Goal: Task Accomplishment & Management: Complete application form

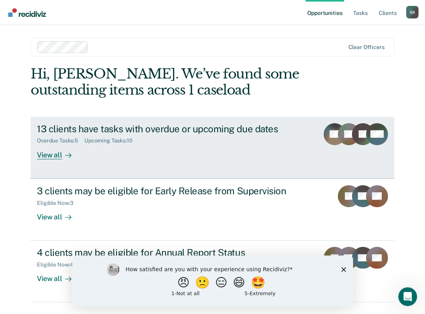
click at [40, 156] on div "View all" at bounding box center [59, 151] width 44 height 15
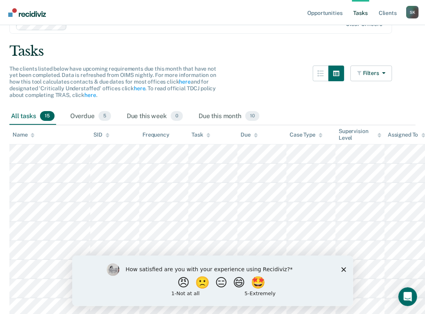
scroll to position [78, 0]
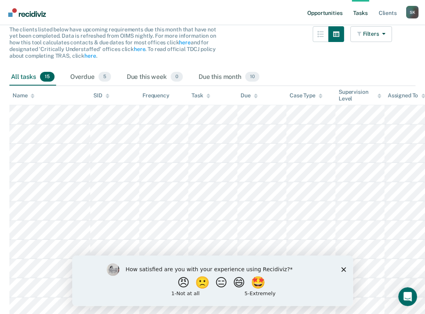
click at [324, 12] on link "Opportunities" at bounding box center [325, 12] width 38 height 25
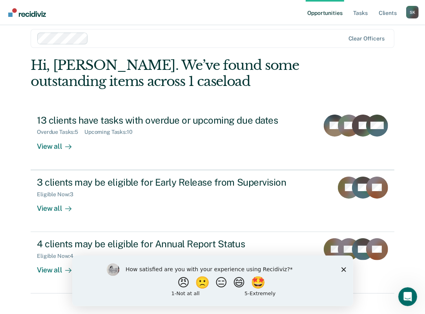
scroll to position [19, 0]
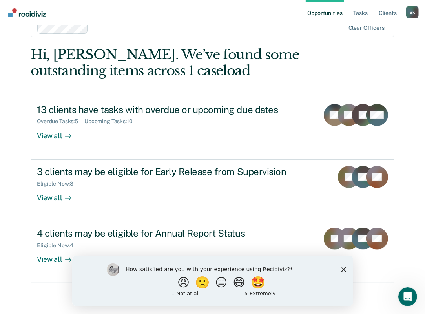
click at [275, 180] on div "Eligible Now : 3" at bounding box center [174, 182] width 275 height 10
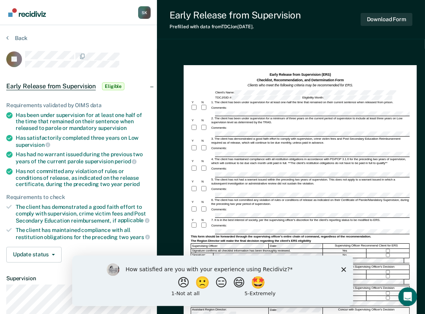
click at [401, 15] on button "Download Form" at bounding box center [387, 19] width 52 height 13
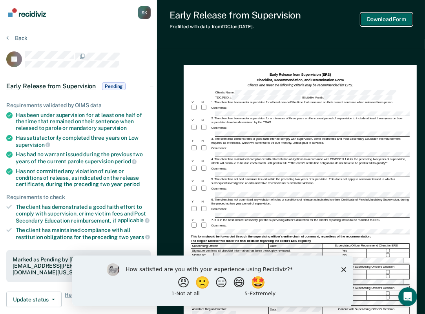
click at [392, 17] on button "Download Form" at bounding box center [387, 19] width 52 height 13
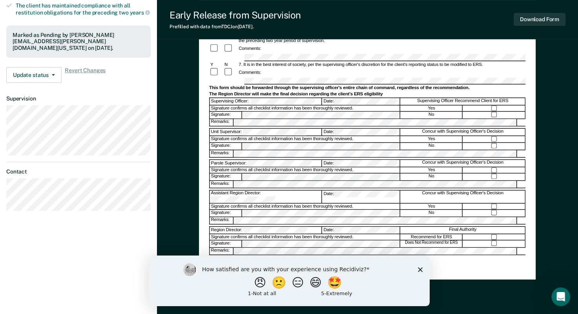
scroll to position [212, 0]
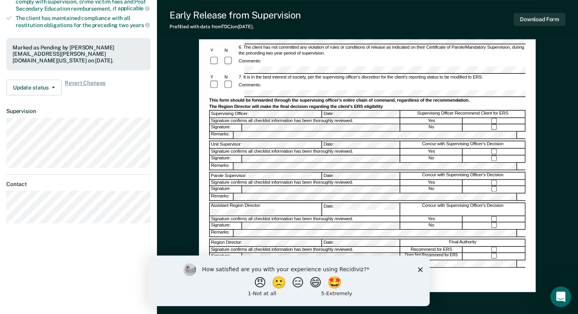
click at [430, 294] on icon "Open Intercom Messenger" at bounding box center [559, 295] width 13 height 13
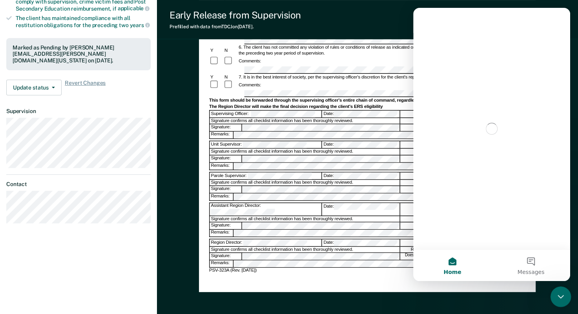
scroll to position [0, 0]
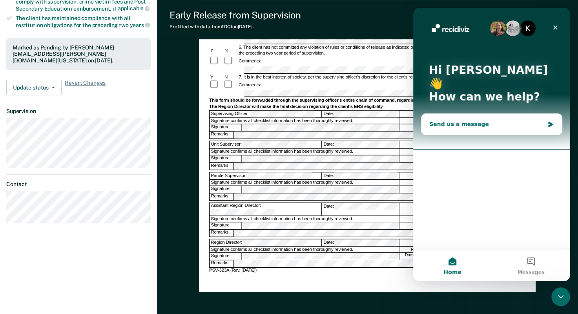
click at [430, 119] on div "Send us a message" at bounding box center [491, 124] width 140 height 21
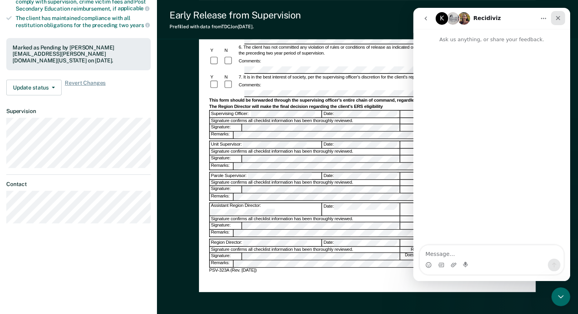
click at [430, 15] on div "Close" at bounding box center [558, 18] width 14 height 14
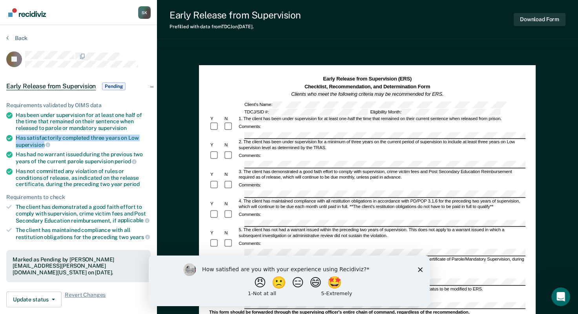
drag, startPoint x: 15, startPoint y: 135, endPoint x: 44, endPoint y: 142, distance: 30.4
click at [44, 142] on li "Has satisfactorily completed three years on Low supervision" at bounding box center [78, 141] width 144 height 13
copy div "Has satisfactorily completed three years on Low supervision"
click at [118, 130] on ul "Requirements validated by OIMS data Has been under supervision for at least one…" at bounding box center [78, 171] width 144 height 138
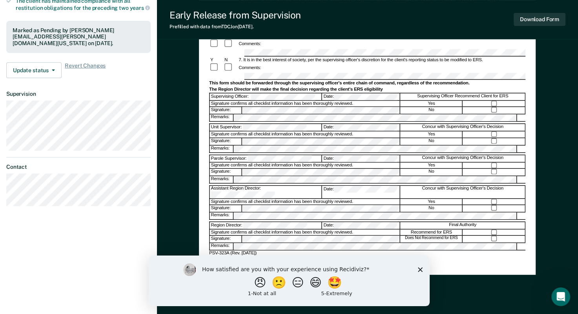
scroll to position [251, 0]
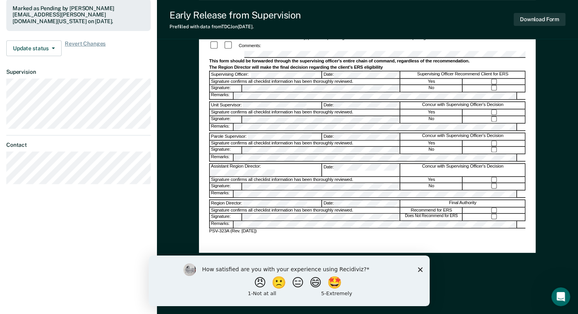
click at [420, 270] on polygon "Close survey" at bounding box center [419, 269] width 5 height 5
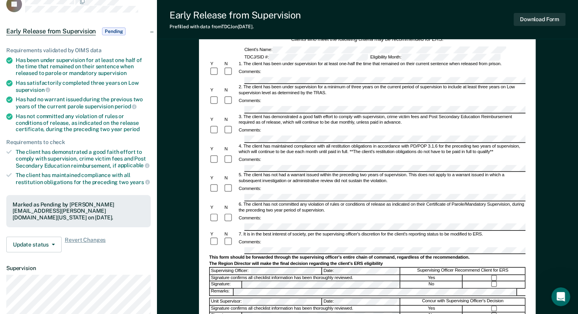
scroll to position [0, 0]
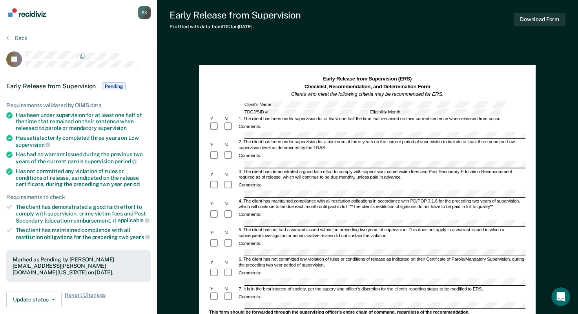
click at [265, 140] on div "2. The client has been under supervision for a minimum of three years on the cu…" at bounding box center [382, 145] width 288 height 11
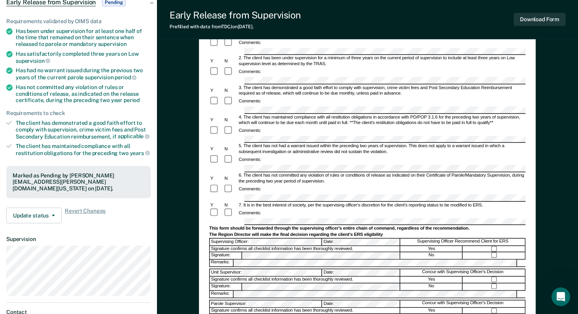
scroll to position [39, 0]
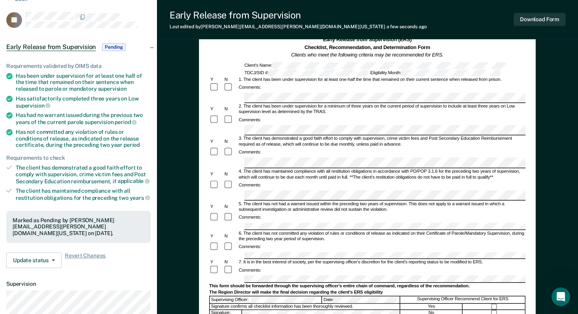
click at [265, 115] on div "Comments:" at bounding box center [367, 120] width 316 height 10
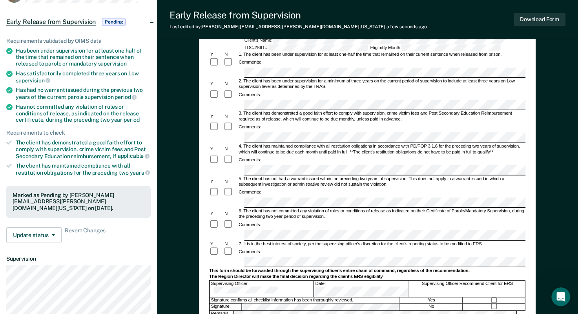
scroll to position [0, 0]
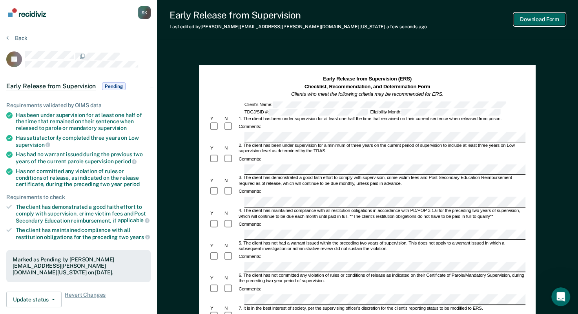
click at [430, 17] on button "Download Form" at bounding box center [540, 19] width 52 height 13
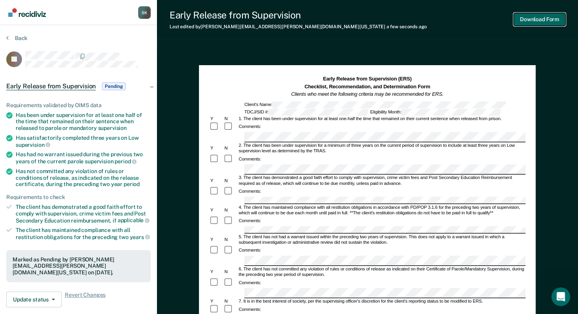
click at [430, 16] on button "Download Form" at bounding box center [540, 19] width 52 height 13
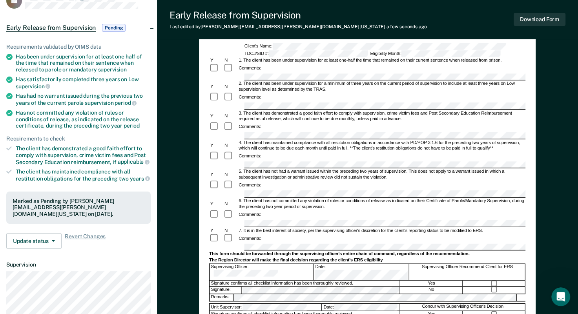
scroll to position [78, 0]
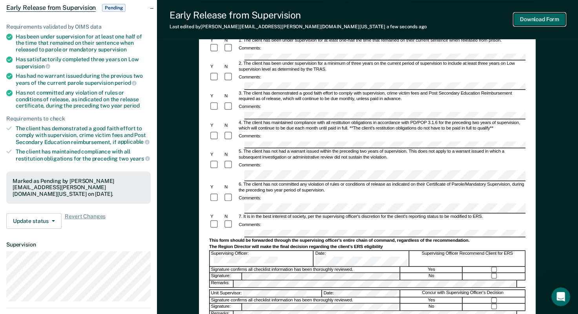
click at [430, 20] on button "Download Form" at bounding box center [540, 19] width 52 height 13
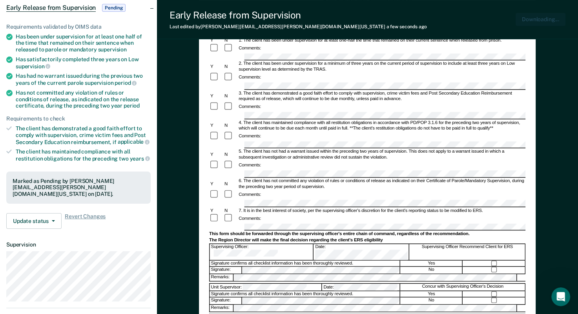
scroll to position [0, 0]
click at [112, 6] on span "Pending" at bounding box center [114, 8] width 24 height 8
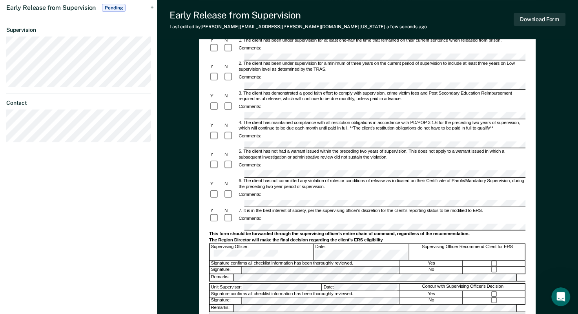
click at [112, 6] on span "Pending" at bounding box center [114, 8] width 24 height 8
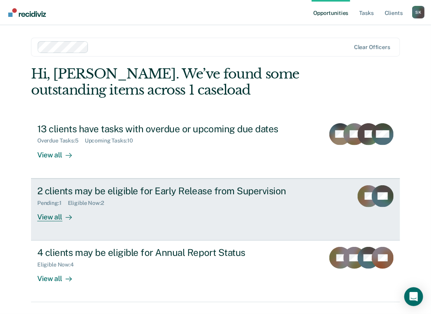
click at [53, 218] on div "View all" at bounding box center [59, 213] width 44 height 15
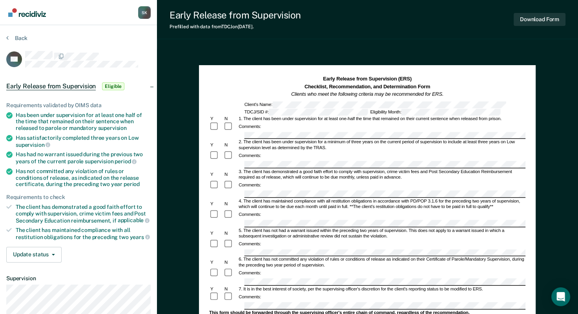
click at [289, 46] on div "Early Release from Supervision Prefilled with data from TDCJ on 09-22-2025 . Do…" at bounding box center [367, 264] width 421 height 529
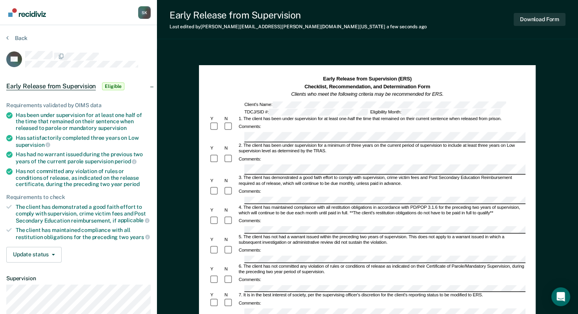
click at [422, 143] on div "2. The client has been under supervision for a minimum of three years on the cu…" at bounding box center [382, 148] width 288 height 11
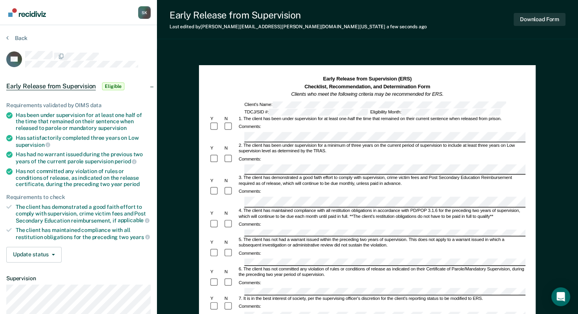
click at [333, 237] on div "5. The client has not had a warrant issued within the preceding two years of su…" at bounding box center [382, 242] width 288 height 11
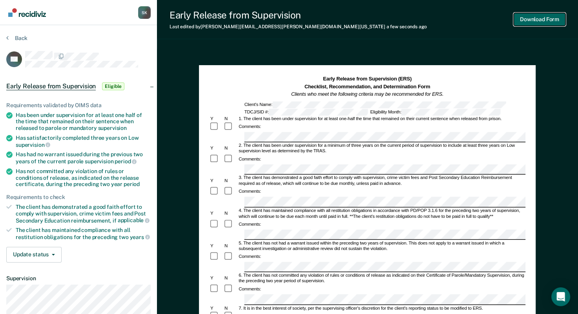
click at [430, 20] on button "Download Form" at bounding box center [540, 19] width 52 height 13
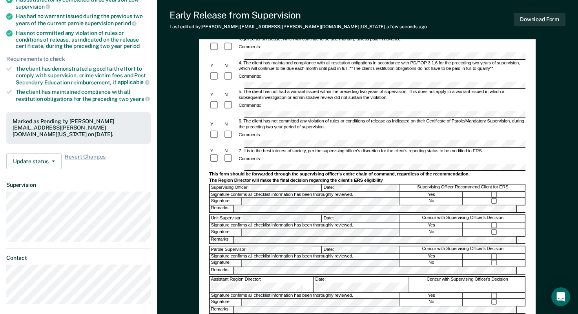
scroll to position [196, 0]
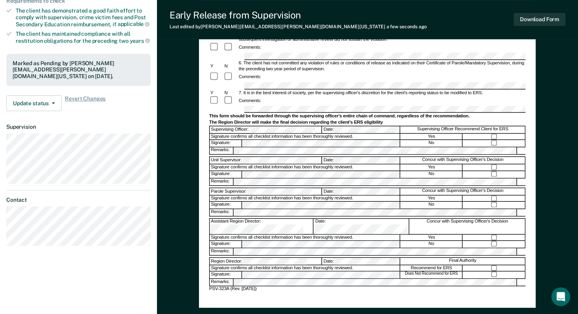
click at [418, 115] on form "Early Release from Supervision (ERS) Checklist, Recommendation, and Determinati…" at bounding box center [367, 85] width 316 height 413
click at [355, 165] on div "Signature confirms all checklist information has been thoroughly reviewed." at bounding box center [305, 167] width 190 height 6
click at [250, 169] on form "Early Release from Supervision (ERS) Checklist, Recommendation, and Determinati…" at bounding box center [367, 85] width 316 height 413
click at [430, 21] on button "Download Form" at bounding box center [540, 19] width 52 height 13
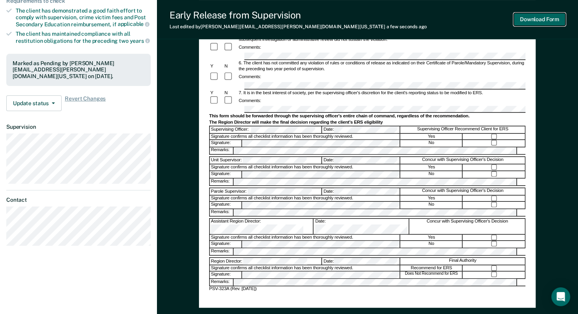
click at [430, 18] on button "Download Form" at bounding box center [540, 19] width 52 height 13
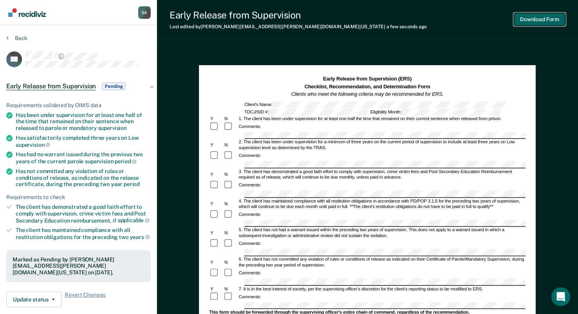
click at [430, 20] on button "Download Form" at bounding box center [540, 19] width 52 height 13
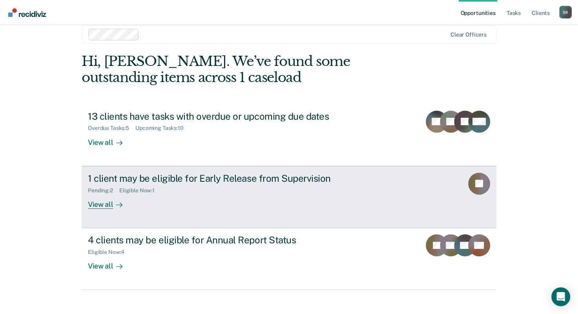
scroll to position [19, 0]
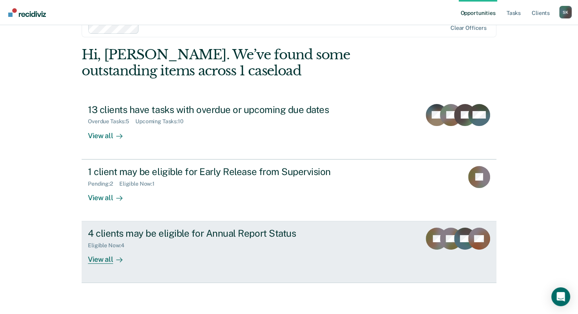
click at [190, 233] on div "4 clients may be eligible for Annual Report Status" at bounding box center [225, 233] width 275 height 11
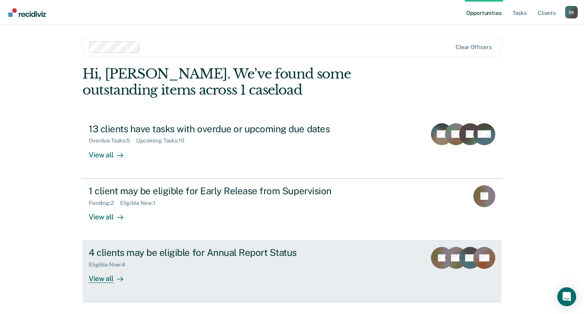
click at [263, 253] on div "4 clients may be eligible for Annual Report Status" at bounding box center [226, 252] width 275 height 11
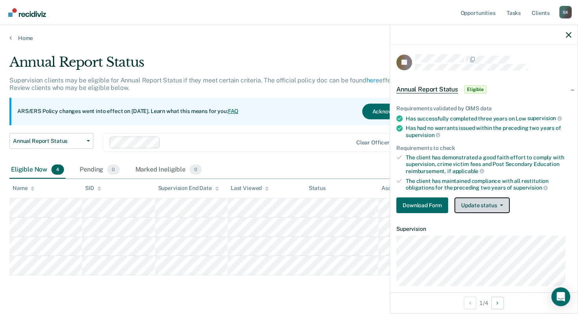
click at [477, 204] on button "Update status" at bounding box center [481, 205] width 55 height 16
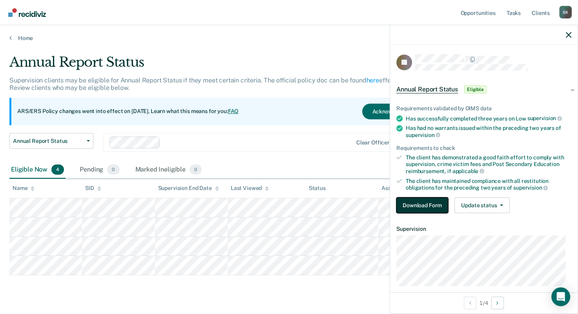
click at [426, 208] on button "Download Form" at bounding box center [422, 205] width 52 height 16
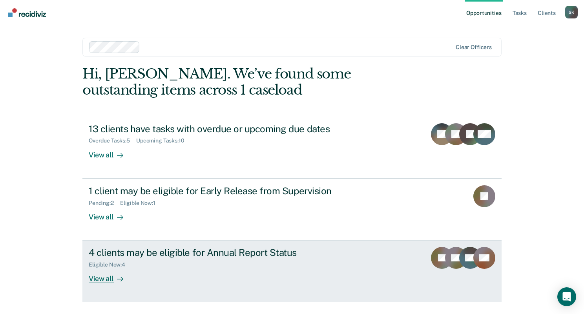
click at [228, 251] on div "4 clients may be eligible for Annual Report Status" at bounding box center [226, 252] width 275 height 11
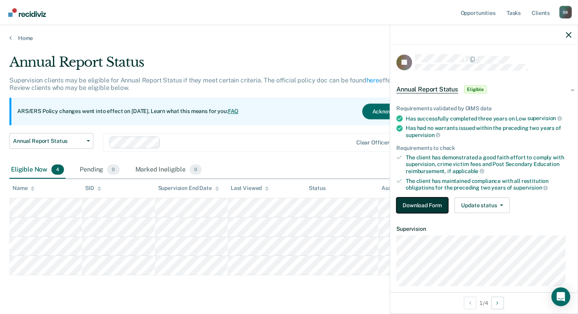
click at [409, 204] on button "Download Form" at bounding box center [422, 205] width 52 height 16
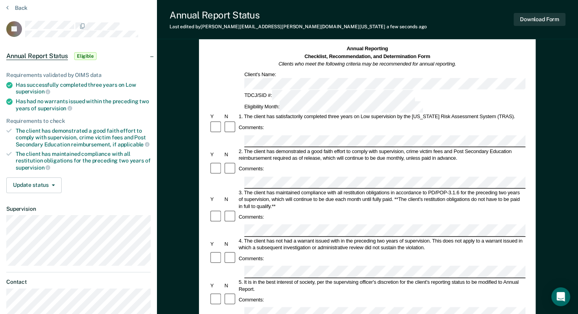
scroll to position [39, 0]
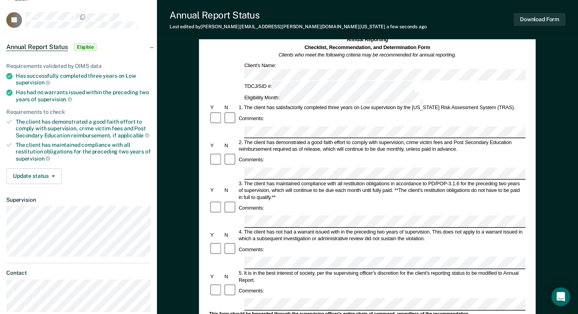
click at [545, 245] on div "Annual Reporting Checklist, Recommendation, and Determination Form Clients who …" at bounding box center [367, 267] width 421 height 516
click at [541, 18] on button "Download Form" at bounding box center [540, 19] width 52 height 13
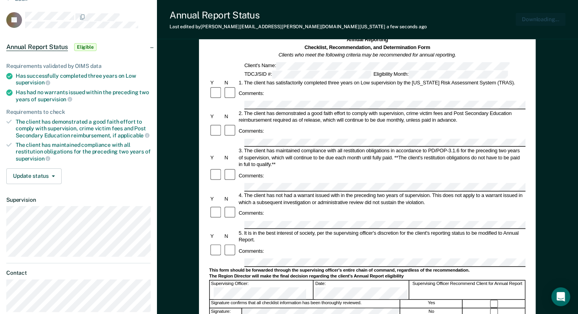
scroll to position [0, 0]
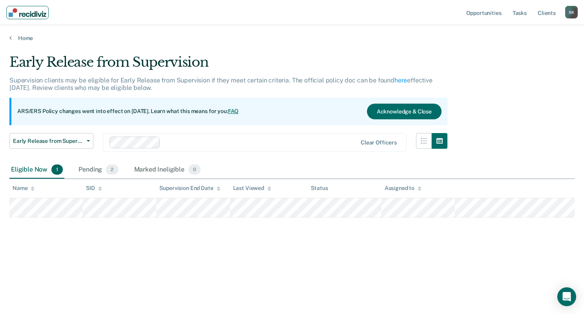
click at [17, 13] on img "Main navigation" at bounding box center [28, 12] width 38 height 9
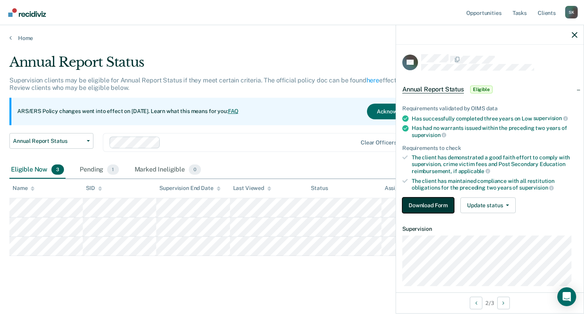
click at [428, 199] on button "Download Form" at bounding box center [428, 205] width 52 height 16
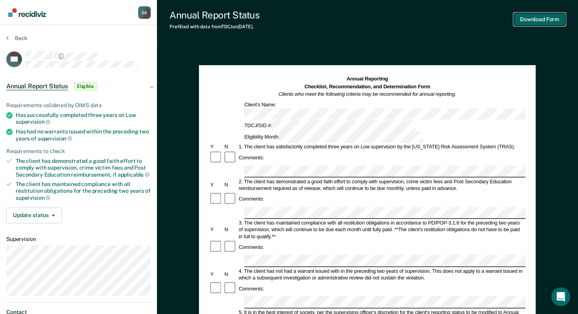
click at [546, 20] on button "Download Form" at bounding box center [540, 19] width 52 height 13
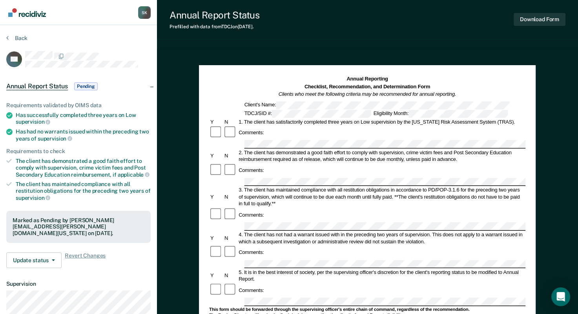
click at [88, 82] on span "Pending" at bounding box center [86, 86] width 24 height 8
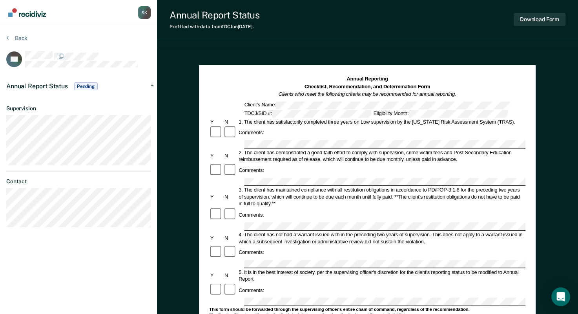
click at [88, 82] on span "Pending" at bounding box center [86, 86] width 24 height 8
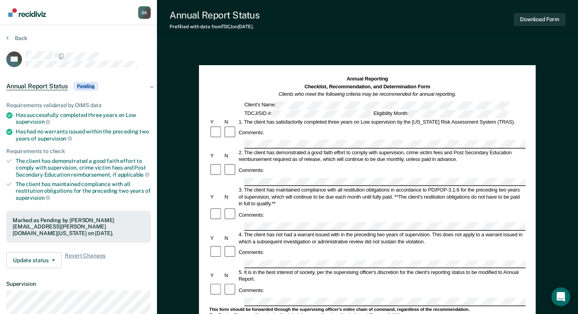
click at [88, 82] on span "Pending" at bounding box center [86, 86] width 24 height 8
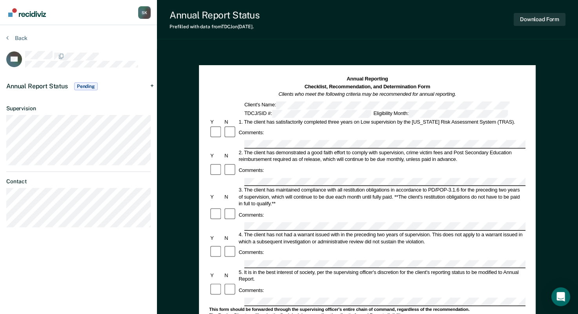
drag, startPoint x: 88, startPoint y: 82, endPoint x: 54, endPoint y: 50, distance: 46.6
click at [53, 51] on div "TH" at bounding box center [78, 59] width 144 height 16
click at [55, 50] on section "Back TH Annual Report Status Pending Requirements validated by OIMS data Has su…" at bounding box center [78, 134] width 157 height 218
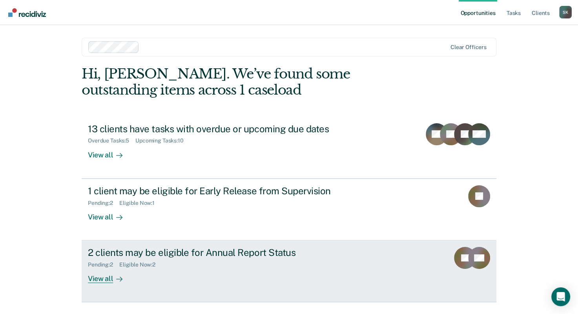
click at [106, 276] on div "View all" at bounding box center [110, 275] width 44 height 15
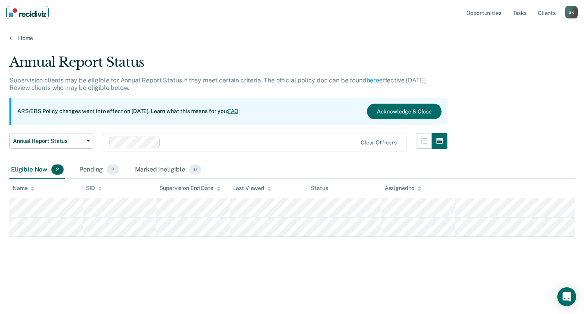
click at [33, 14] on img "Main navigation" at bounding box center [28, 12] width 38 height 9
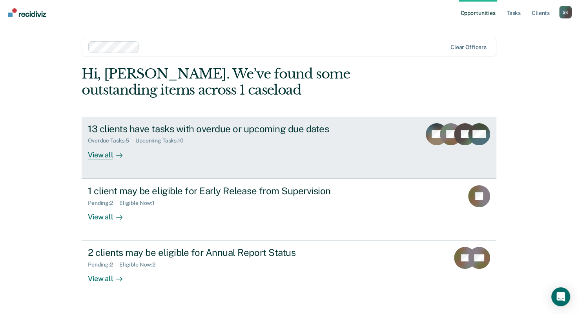
click at [444, 137] on rect at bounding box center [451, 134] width 22 height 22
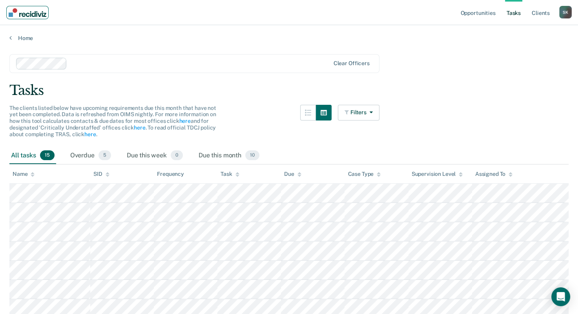
click at [27, 11] on img "Main navigation" at bounding box center [28, 12] width 38 height 9
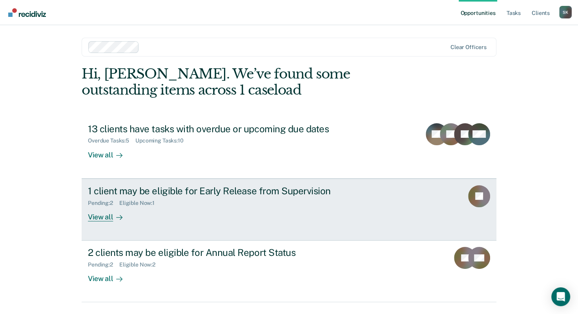
click at [287, 193] on div "1 client may be eligible for Early Release from Supervision" at bounding box center [225, 190] width 275 height 11
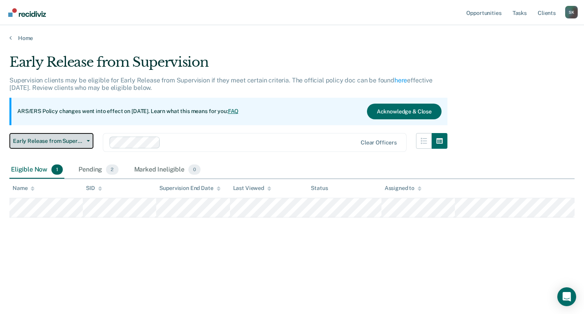
click at [74, 143] on span "Early Release from Supervision" at bounding box center [48, 141] width 71 height 7
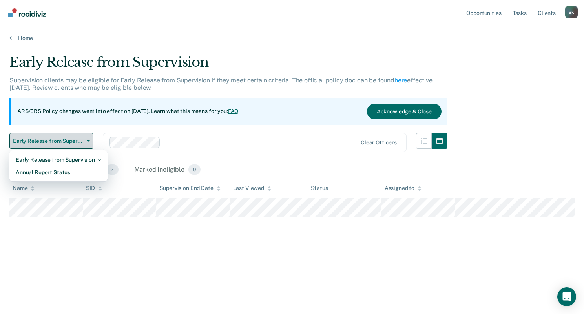
click at [74, 143] on span "Early Release from Supervision" at bounding box center [48, 141] width 71 height 7
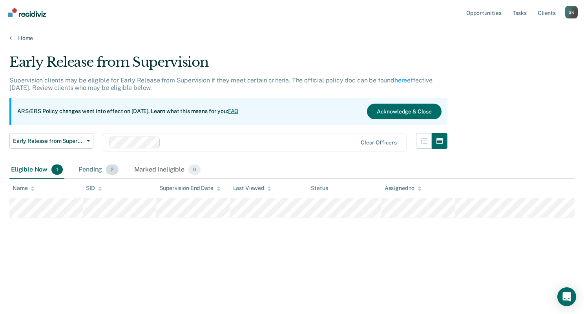
click at [91, 171] on div "Pending 2" at bounding box center [98, 169] width 43 height 17
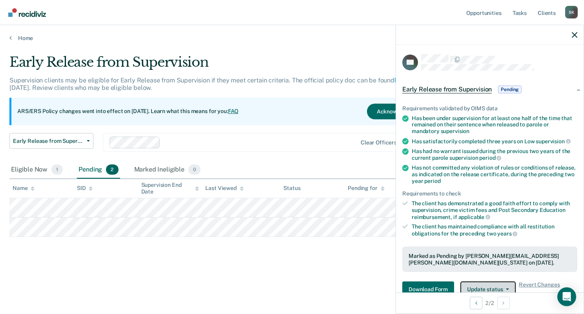
click at [475, 287] on button "Update status" at bounding box center [487, 289] width 55 height 16
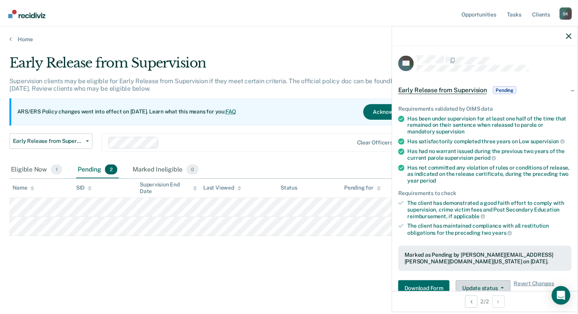
scroll to position [137, 0]
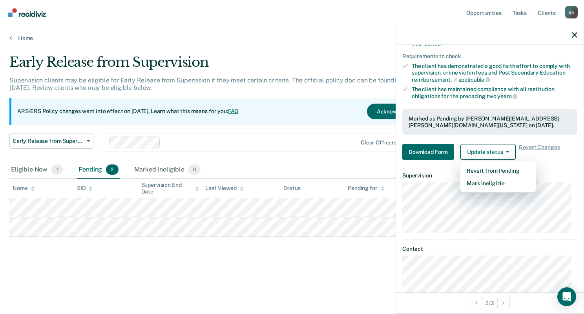
click at [358, 270] on div "Early Release from Supervision Supervision clients may be eligible for Early Re…" at bounding box center [291, 167] width 565 height 226
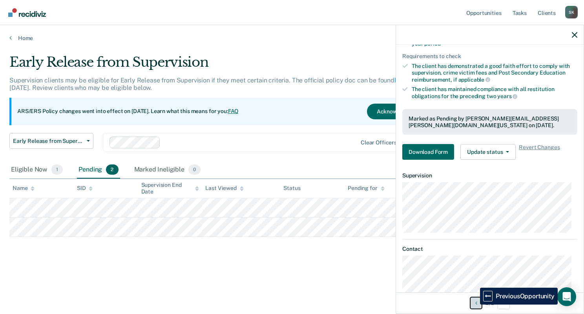
click at [475, 304] on icon "Previous Opportunity" at bounding box center [476, 302] width 2 height 5
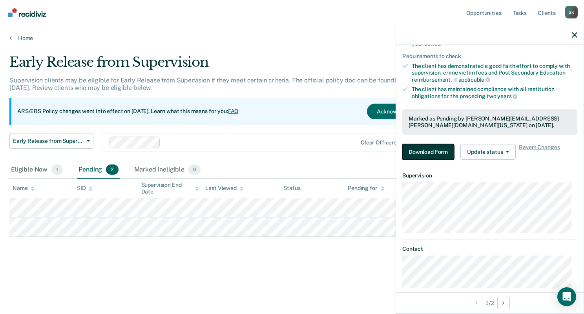
click at [421, 151] on button "Download Form" at bounding box center [428, 152] width 52 height 16
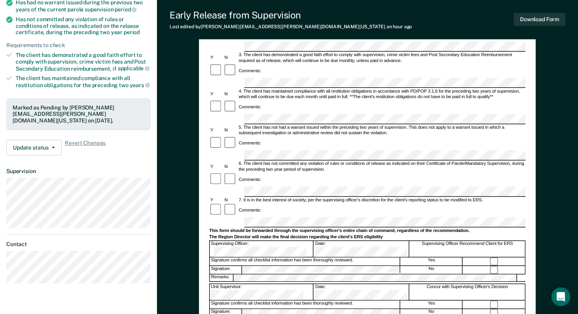
scroll to position [157, 0]
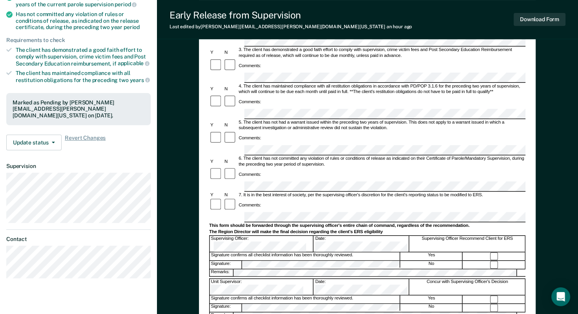
click at [339, 252] on div "Signature confirms all checklist information has been thoroughly reviewed." at bounding box center [305, 256] width 190 height 8
drag, startPoint x: 339, startPoint y: 174, endPoint x: 356, endPoint y: 178, distance: 17.6
click at [356, 252] on div "Signature confirms all checklist information has been thoroughly reviewed." at bounding box center [305, 256] width 190 height 8
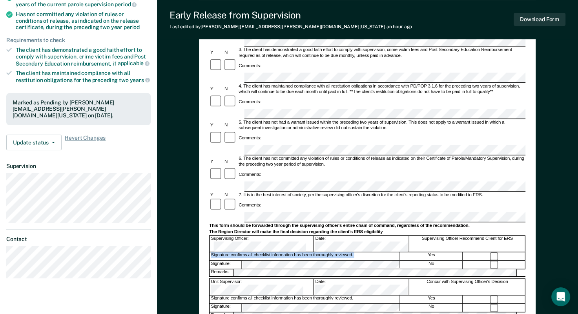
click at [357, 252] on div "Signature confirms all checklist information has been thoroughly reviewed." at bounding box center [305, 256] width 190 height 8
click at [356, 252] on div "Signature confirms all checklist information has been thoroughly reviewed." at bounding box center [305, 256] width 190 height 8
click at [353, 252] on div "Signature confirms all checklist information has been thoroughly reviewed." at bounding box center [305, 256] width 190 height 8
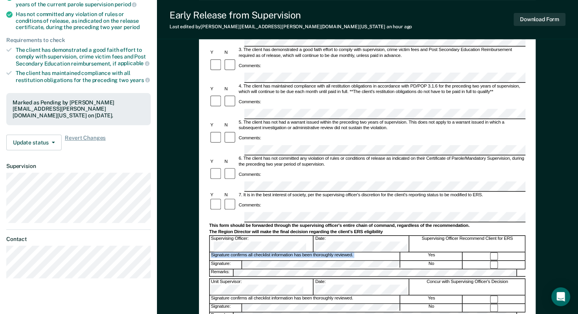
click at [350, 252] on div "Signature confirms all checklist information has been thoroughly reviewed." at bounding box center [305, 256] width 190 height 8
click at [339, 252] on div "Signature confirms all checklist information has been thoroughly reviewed." at bounding box center [305, 256] width 190 height 8
click at [341, 252] on div "Signature confirms all checklist information has been thoroughly reviewed." at bounding box center [305, 256] width 190 height 8
drag, startPoint x: 341, startPoint y: 175, endPoint x: 356, endPoint y: 175, distance: 15.3
click at [356, 252] on div "Signature confirms all checklist information has been thoroughly reviewed." at bounding box center [305, 256] width 190 height 8
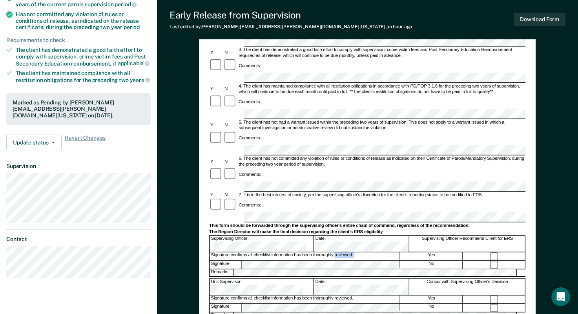
click at [356, 252] on div "Signature confirms all checklist information has been thoroughly reviewed." at bounding box center [305, 256] width 190 height 8
click at [357, 252] on div "Signature confirms all checklist information has been thoroughly reviewed." at bounding box center [305, 256] width 190 height 8
click at [364, 252] on div "Signature confirms all checklist information has been thoroughly reviewed." at bounding box center [305, 256] width 190 height 8
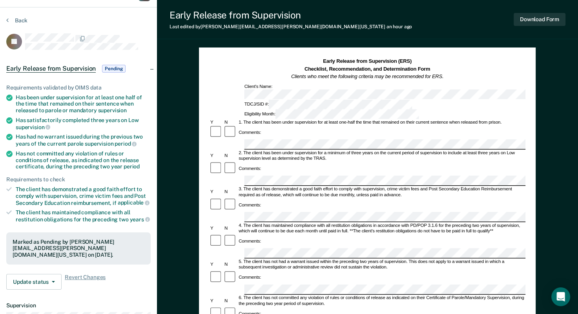
scroll to position [0, 0]
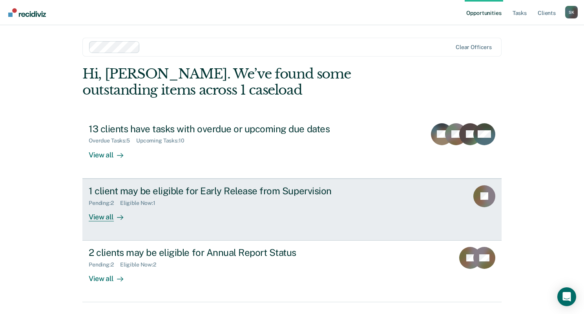
click at [483, 201] on icon at bounding box center [479, 194] width 20 height 26
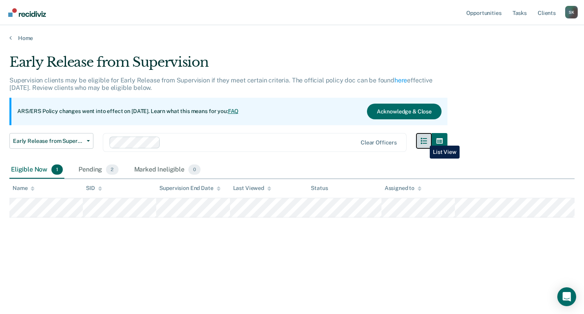
click at [424, 140] on icon "button" at bounding box center [424, 141] width 6 height 6
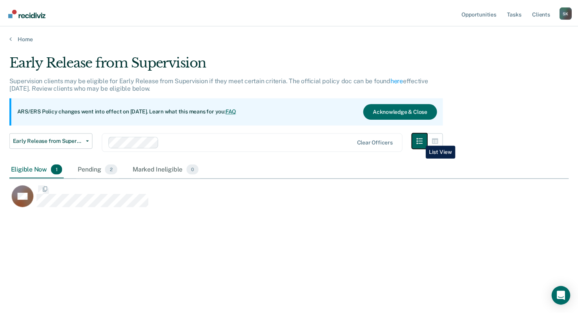
scroll to position [195, 559]
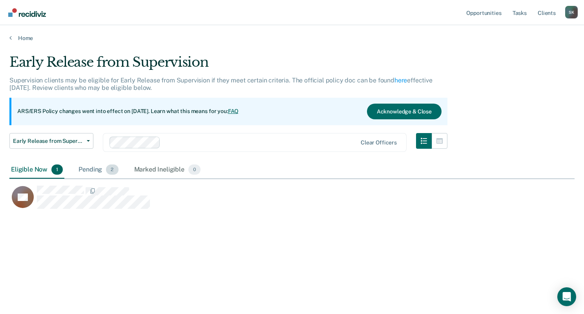
click at [107, 168] on span "2" at bounding box center [112, 169] width 12 height 10
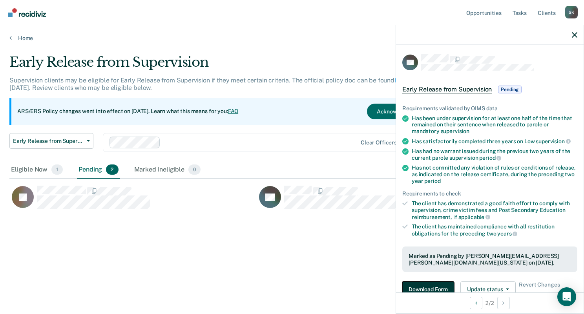
click at [431, 284] on button "Download Form" at bounding box center [428, 289] width 52 height 16
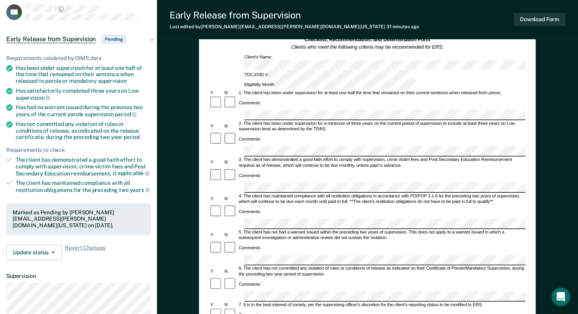
scroll to position [78, 0]
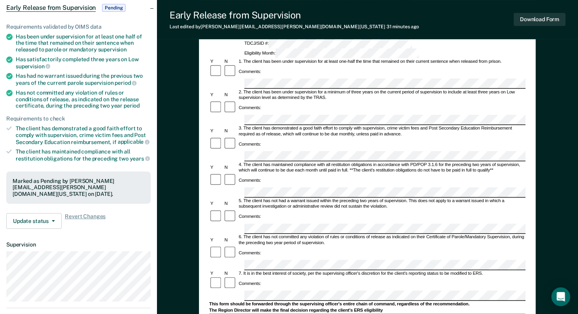
click at [404, 272] on form "Early Release from Supervision (ERS) Checklist, Recommendation, and Determinati…" at bounding box center [367, 265] width 316 height 536
click at [537, 21] on button "Download Form" at bounding box center [540, 19] width 52 height 13
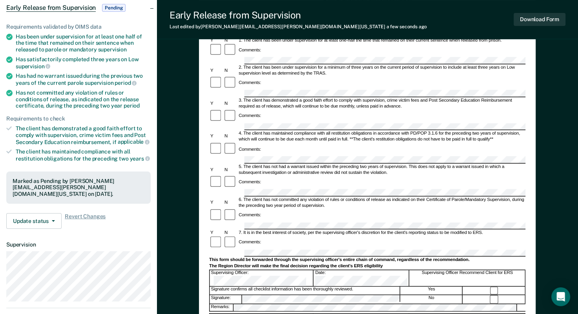
click at [116, 4] on span "Pending" at bounding box center [114, 8] width 24 height 8
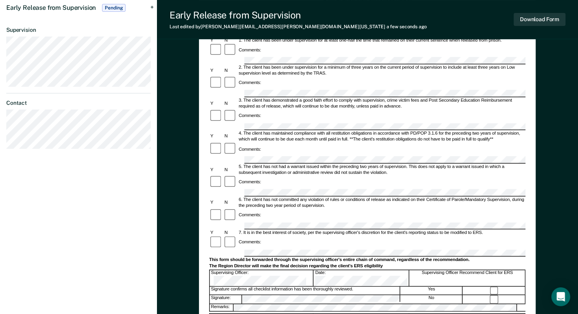
click at [120, 5] on span "Pending" at bounding box center [114, 8] width 24 height 8
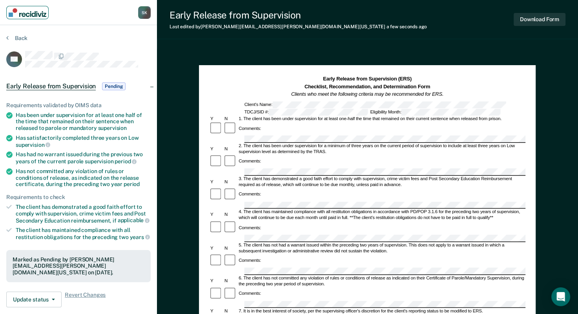
click at [24, 13] on img "Main navigation" at bounding box center [28, 12] width 38 height 9
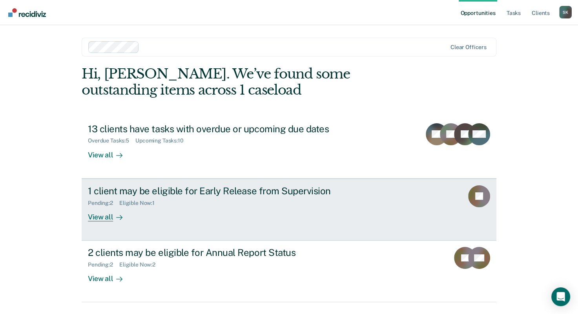
click at [264, 192] on div "1 client may be eligible for Early Release from Supervision" at bounding box center [225, 190] width 275 height 11
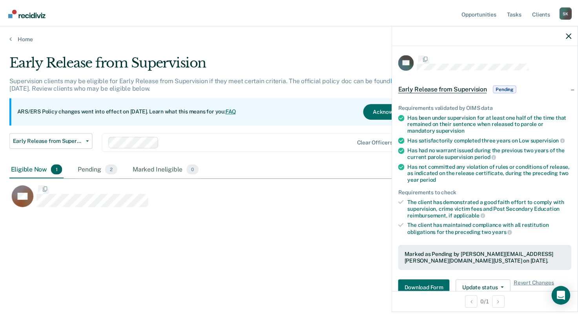
scroll to position [195, 559]
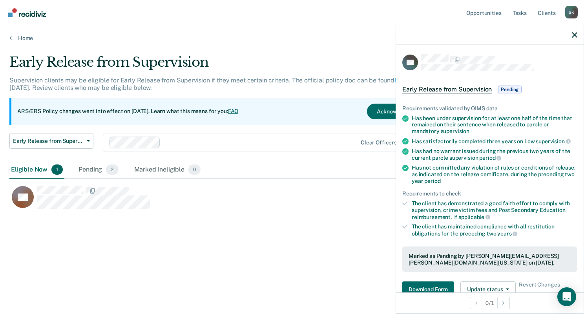
click at [39, 168] on div "Eligible Now 1" at bounding box center [36, 169] width 55 height 17
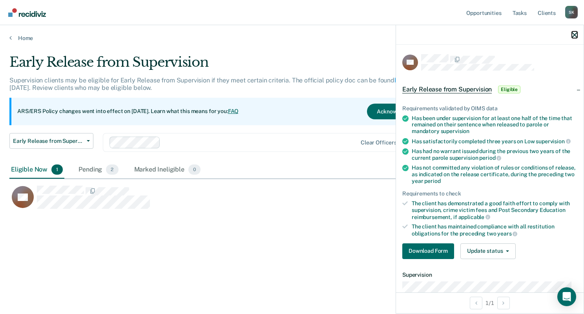
click at [546, 32] on button "button" at bounding box center [574, 34] width 5 height 7
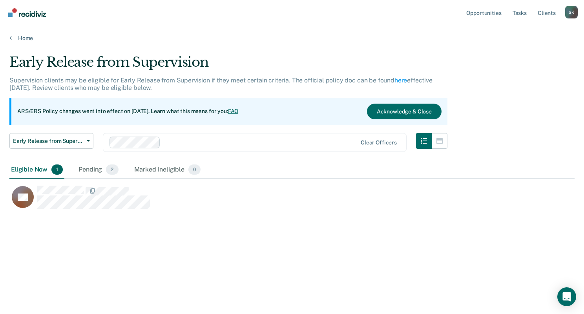
click at [35, 168] on div "Eligible Now 1" at bounding box center [36, 169] width 55 height 17
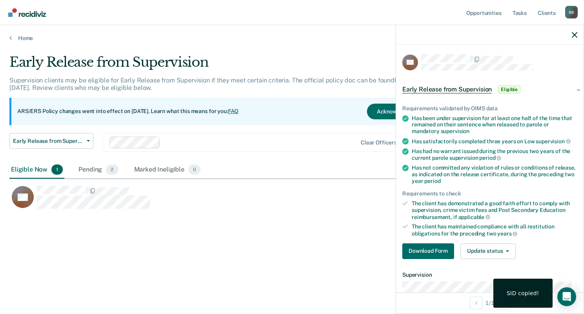
click at [339, 254] on div "Early Release from Supervision Supervision clients may be eligible for Early Re…" at bounding box center [291, 167] width 565 height 226
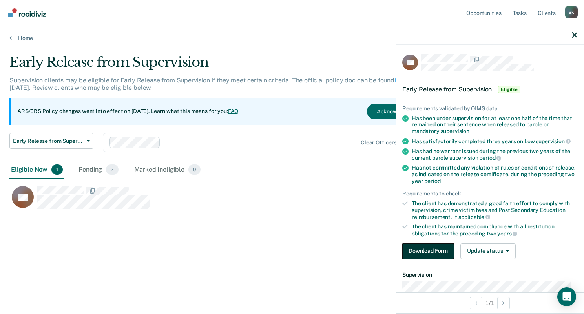
click at [427, 252] on button "Download Form" at bounding box center [428, 251] width 52 height 16
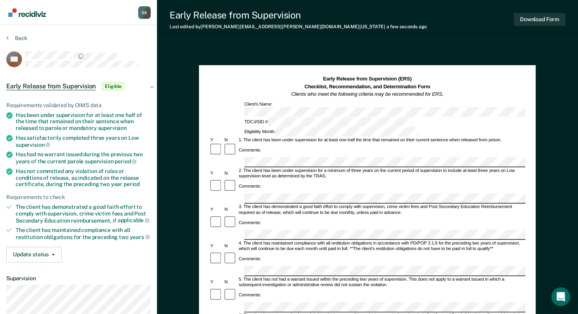
click at [457, 277] on div "5. The client has not had a warrant issued within the preceding two years of su…" at bounding box center [382, 282] width 288 height 11
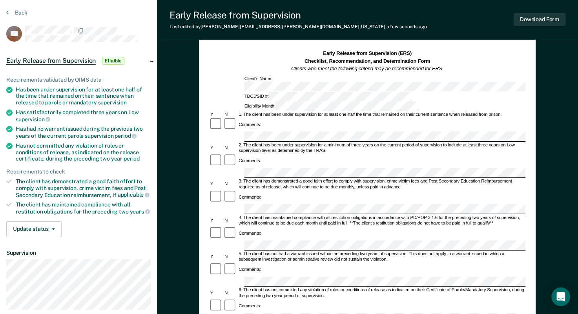
scroll to position [39, 0]
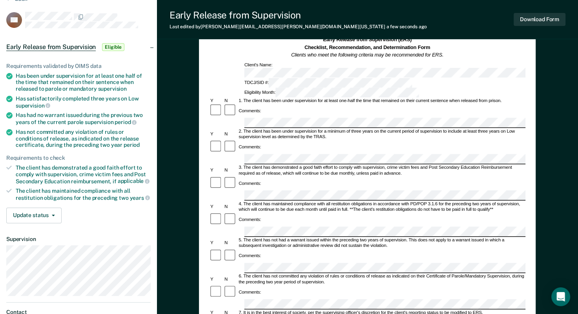
click at [340, 290] on div "7. It is in the best interest of society, per the supervising officer's discret…" at bounding box center [382, 312] width 288 height 5
click at [341, 238] on form "Early Release from Supervision (ERS) Checklist, Recommendation, and Determinati…" at bounding box center [367, 304] width 316 height 536
click at [342, 285] on div "Comments:" at bounding box center [367, 292] width 316 height 14
click at [251, 246] on form "Early Release from Supervision (ERS) Checklist, Recommendation, and Determinati…" at bounding box center [367, 304] width 316 height 536
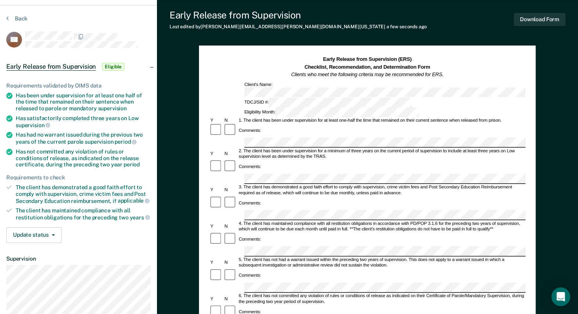
scroll to position [0, 0]
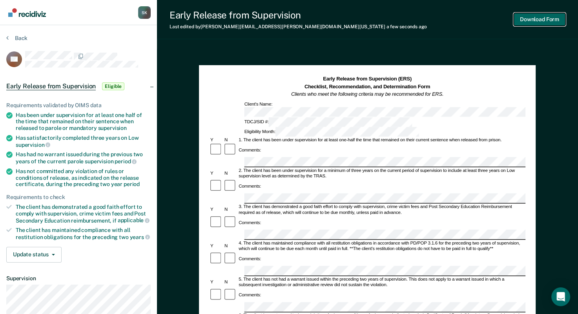
click at [536, 22] on button "Download Form" at bounding box center [540, 19] width 52 height 13
